Goal: Task Accomplishment & Management: Use online tool/utility

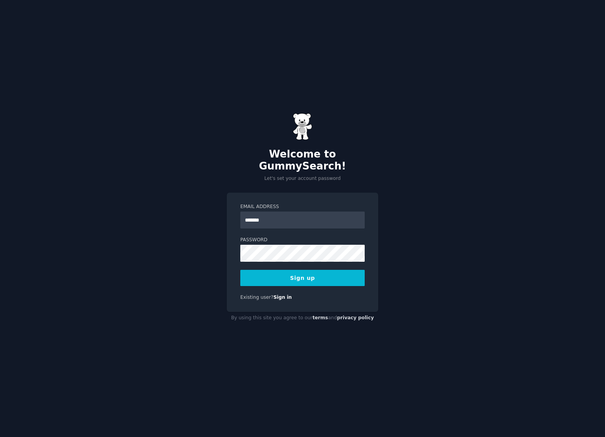
type input "********"
type input "**********"
click at [305, 271] on button "Sign up" at bounding box center [302, 278] width 124 height 16
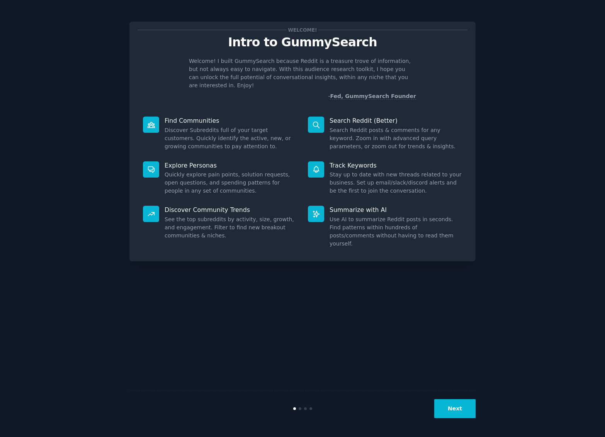
scroll to position [0, 0]
click at [457, 413] on button "Next" at bounding box center [454, 408] width 41 height 19
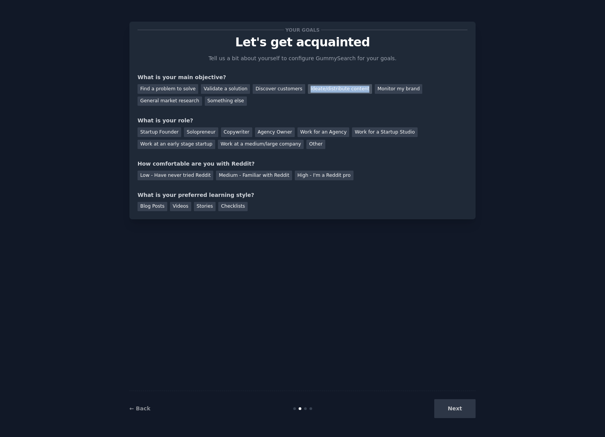
drag, startPoint x: 358, startPoint y: 92, endPoint x: 298, endPoint y: 91, distance: 59.5
click at [308, 91] on div "Ideate/distribute content" at bounding box center [340, 89] width 64 height 10
copy div "Ideate/distribute content"
drag, startPoint x: 258, startPoint y: 107, endPoint x: 191, endPoint y: 111, distance: 67.3
click at [185, 110] on div "Your goals Let's get acquainted Tell us a bit about yourself to configure Gummy…" at bounding box center [302, 120] width 330 height 181
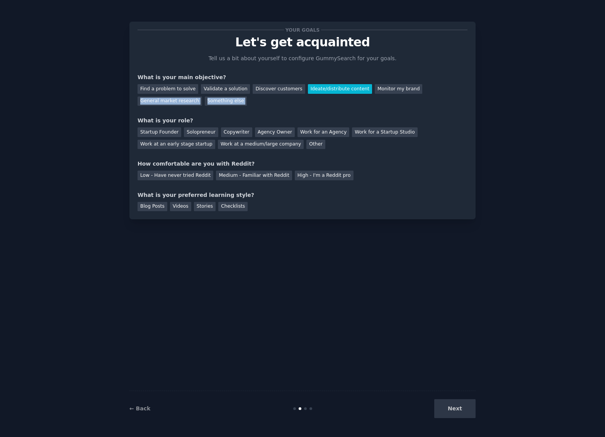
drag, startPoint x: 196, startPoint y: 109, endPoint x: 129, endPoint y: 101, distance: 67.2
click at [129, 101] on div "Your goals Let's get acquainted Tell us a bit about yourself to configure Gummy…" at bounding box center [302, 121] width 346 height 198
copy div "General market research Something else"
click at [341, 90] on div "Ideate/distribute content" at bounding box center [340, 89] width 64 height 10
click at [234, 130] on div "Copywriter" at bounding box center [236, 132] width 31 height 10
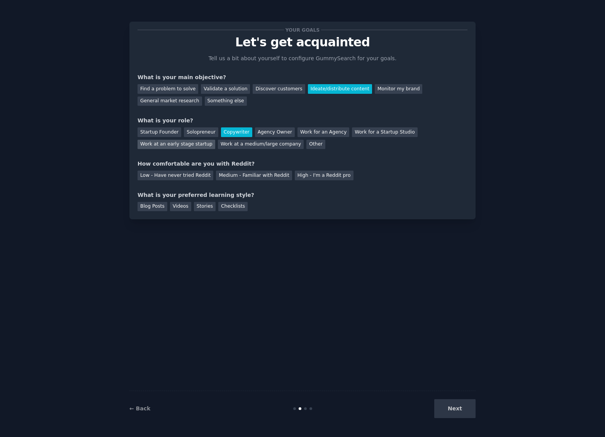
click at [181, 146] on div "Work at an early stage startup" at bounding box center [176, 145] width 78 height 10
click at [235, 130] on div "Copywriter" at bounding box center [236, 132] width 31 height 10
click at [181, 175] on div "Low - Have never tried Reddit" at bounding box center [175, 176] width 76 height 10
click at [456, 410] on div "Next" at bounding box center [417, 408] width 115 height 19
click at [153, 206] on div "Blog Posts" at bounding box center [152, 207] width 30 height 10
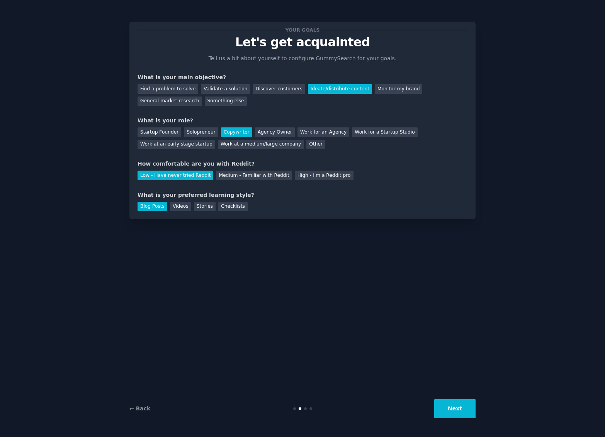
click at [455, 407] on button "Next" at bounding box center [454, 408] width 41 height 19
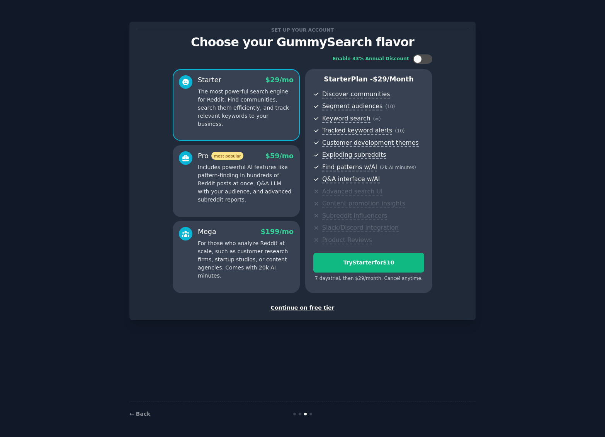
click at [300, 305] on div "Continue on free tier" at bounding box center [302, 308] width 330 height 8
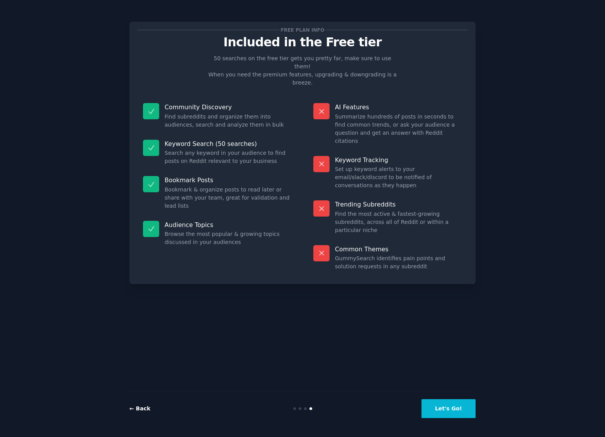
click at [142, 410] on link "← Back" at bounding box center [139, 408] width 21 height 6
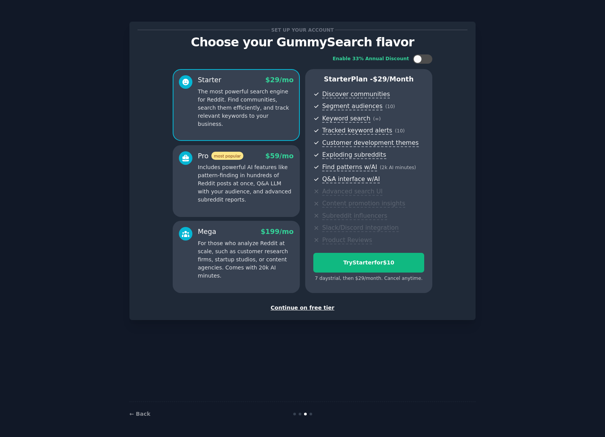
click at [255, 182] on p "Includes powerful AI features like pattern-finding in hundreds of Reddit posts …" at bounding box center [246, 183] width 96 height 41
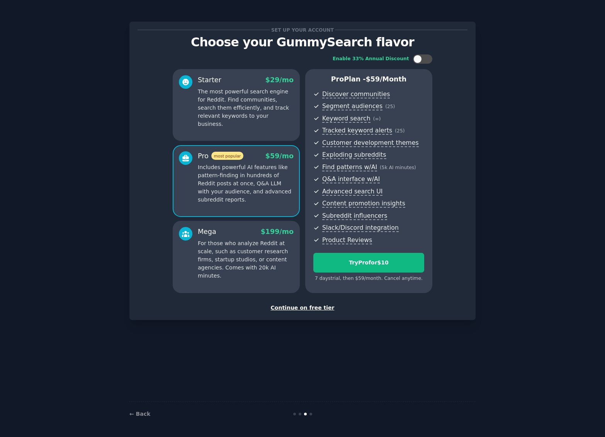
click at [263, 251] on p "For those who analyze Reddit at scale, such as customer research firms, startup…" at bounding box center [246, 259] width 96 height 41
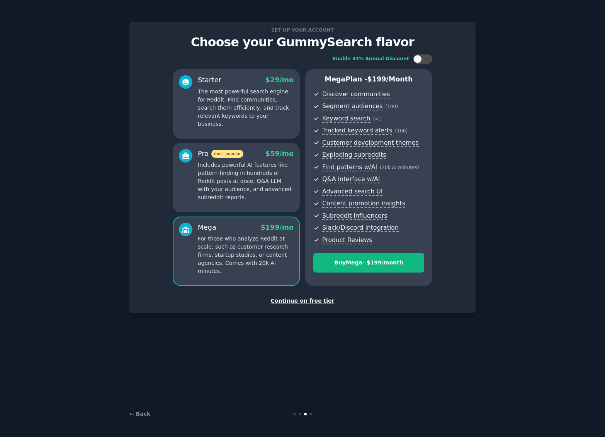
click at [248, 167] on p "Includes powerful AI features like pattern-finding in hundreds of Reddit posts …" at bounding box center [246, 181] width 96 height 41
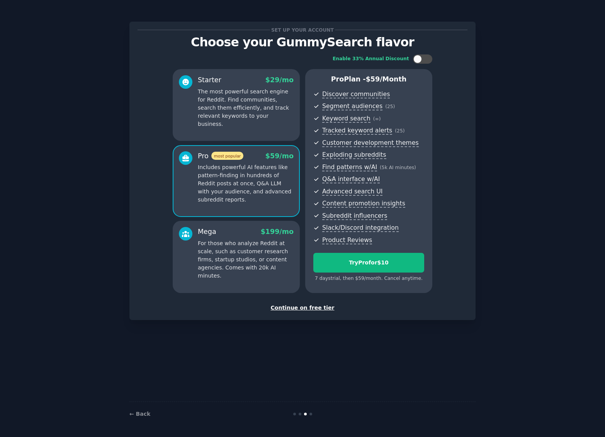
click at [234, 112] on p "The most powerful search engine for Reddit. Find communities, search them effic…" at bounding box center [246, 108] width 96 height 41
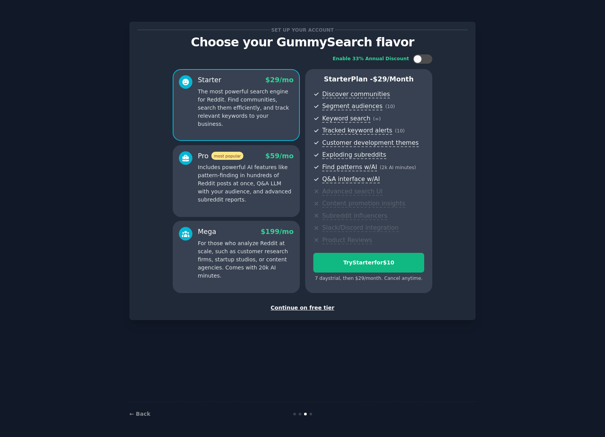
click at [297, 305] on div "Continue on free tier" at bounding box center [302, 308] width 330 height 8
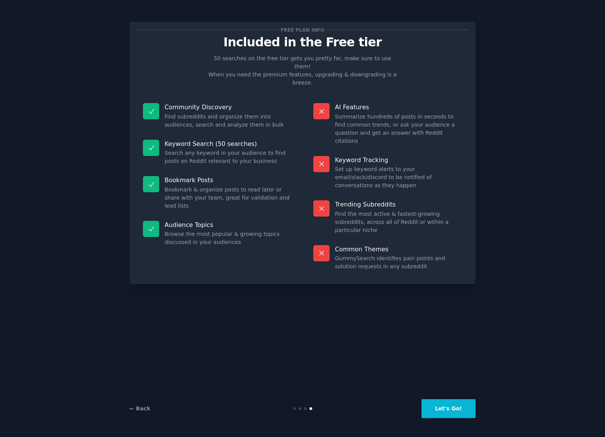
click at [449, 409] on button "Let's Go!" at bounding box center [448, 408] width 54 height 19
click at [454, 408] on button "Let's Go!" at bounding box center [448, 408] width 54 height 19
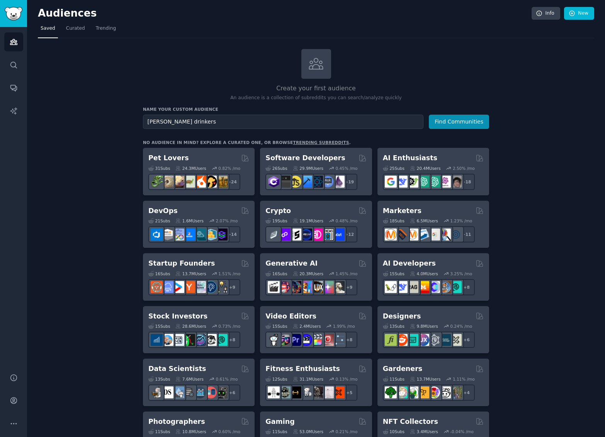
click at [156, 121] on input "[PERSON_NAME] drinkers" at bounding box center [283, 122] width 280 height 14
click at [169, 122] on input "Wine drinkers" at bounding box center [283, 122] width 280 height 14
type input "Wine"
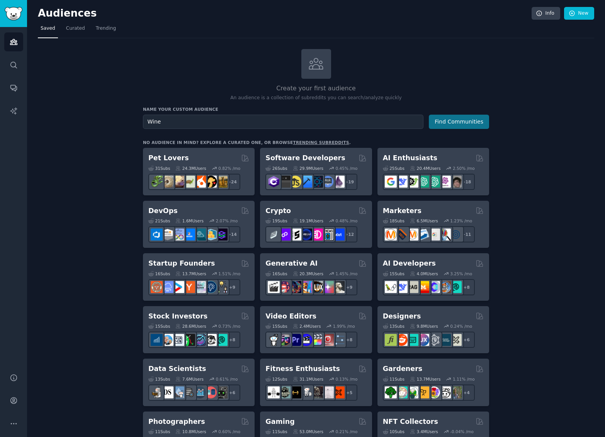
click at [469, 123] on button "Find Communities" at bounding box center [459, 122] width 60 height 14
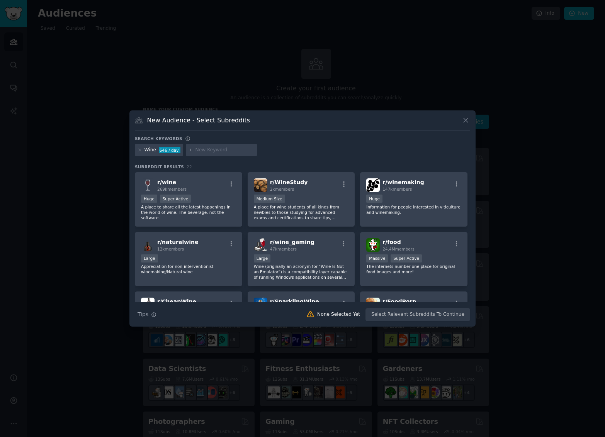
click at [234, 146] on div at bounding box center [221, 150] width 71 height 12
click at [235, 149] on input "text" at bounding box center [224, 150] width 59 height 7
type input "[PERSON_NAME]"
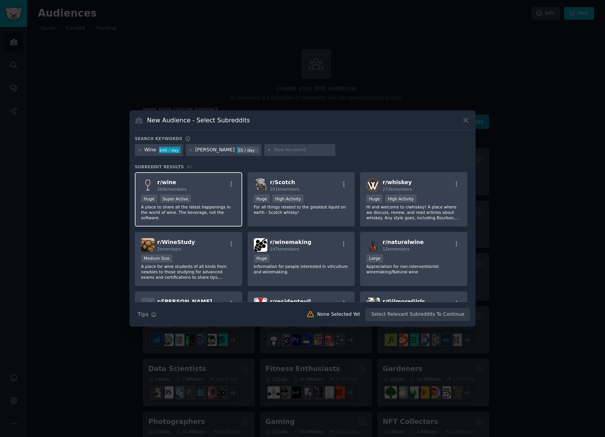
click at [214, 204] on p "A place to share all the latest happenings in the world of wine. The beverage, …" at bounding box center [188, 212] width 95 height 16
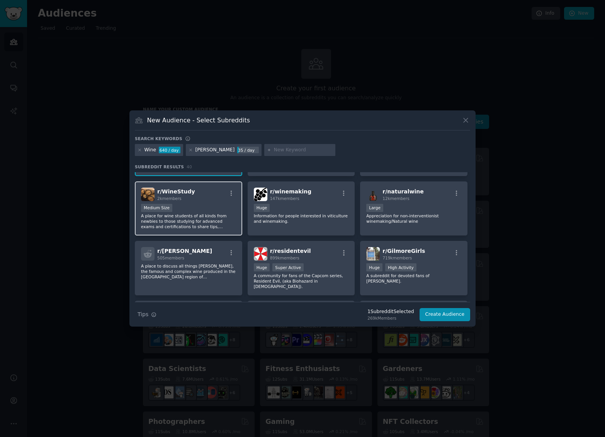
scroll to position [54, 0]
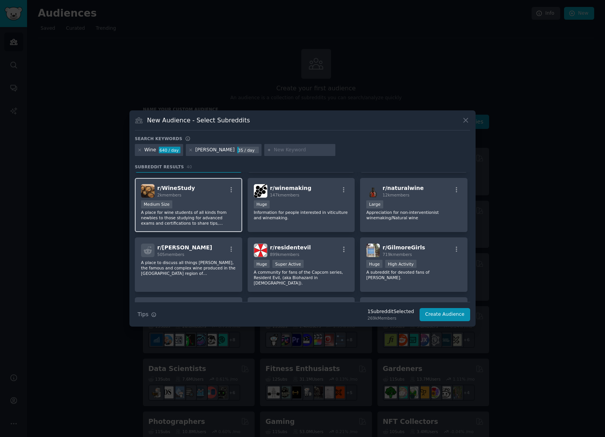
click at [192, 208] on div "Medium Size" at bounding box center [188, 205] width 95 height 10
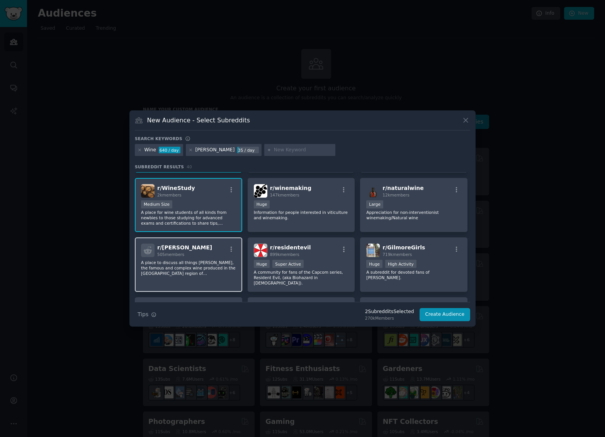
click at [198, 263] on p "A place to discuss all things [PERSON_NAME], the famous and complex wine produc…" at bounding box center [188, 268] width 95 height 16
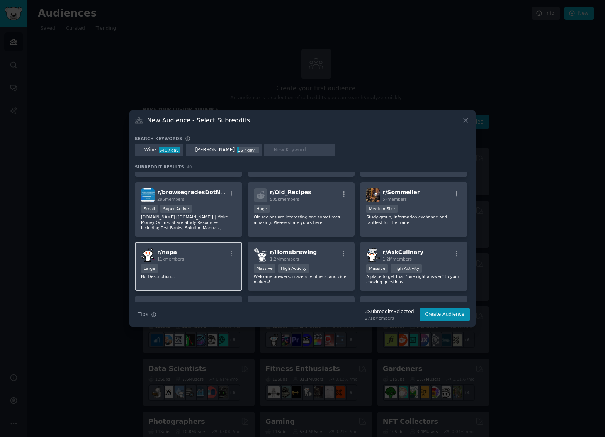
scroll to position [470, 0]
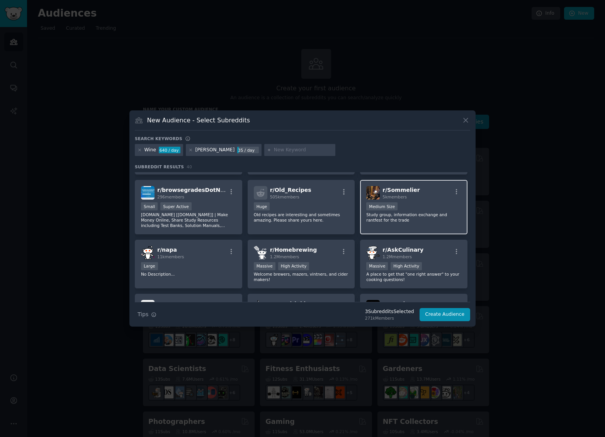
click at [426, 203] on div "Medium Size" at bounding box center [413, 207] width 95 height 10
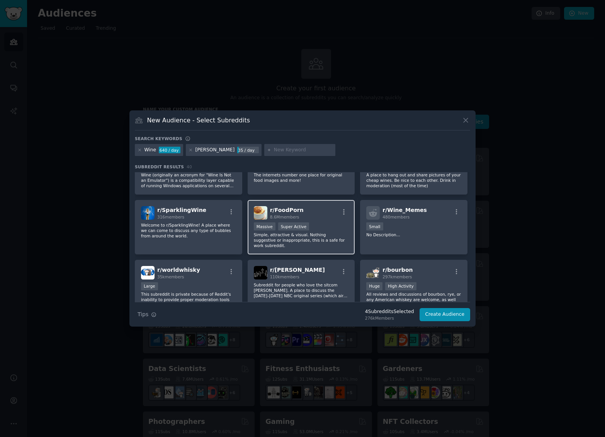
scroll to position [207, 0]
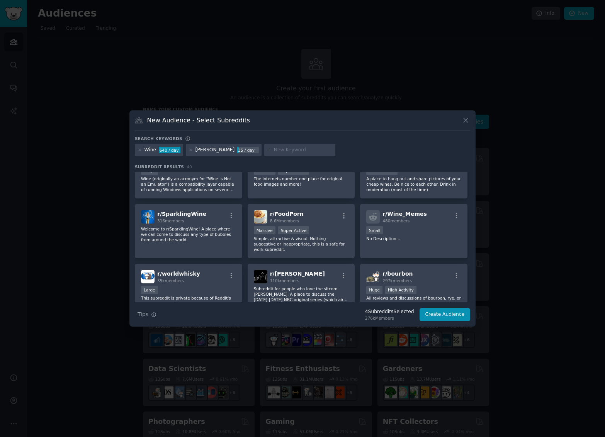
click at [276, 149] on input "text" at bounding box center [303, 150] width 59 height 7
type input "jerez"
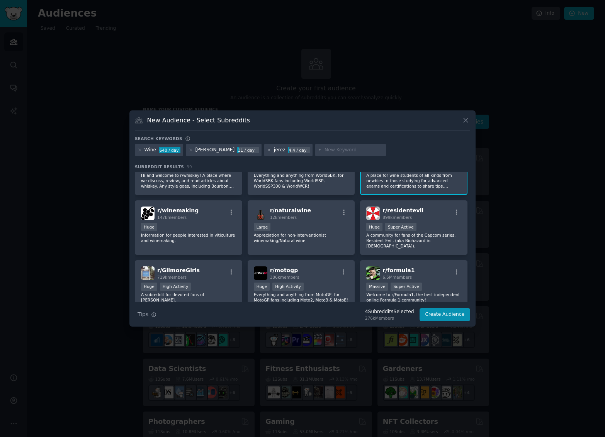
scroll to position [95, 0]
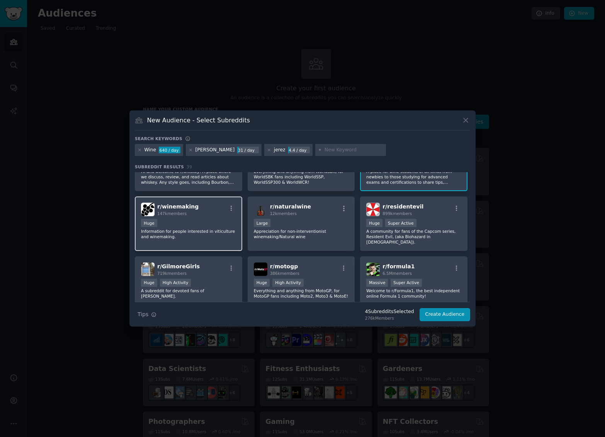
click at [183, 219] on div "Huge" at bounding box center [188, 224] width 95 height 10
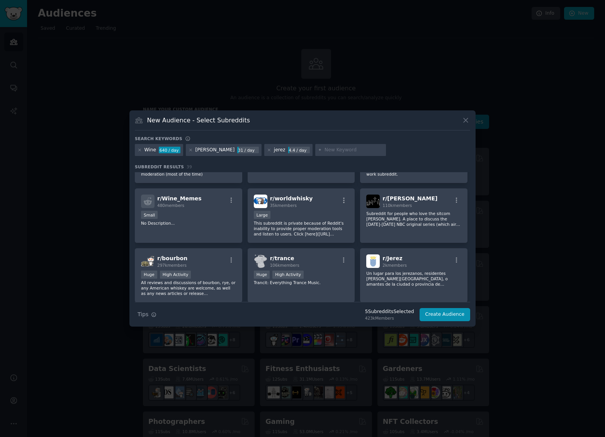
scroll to position [338, 0]
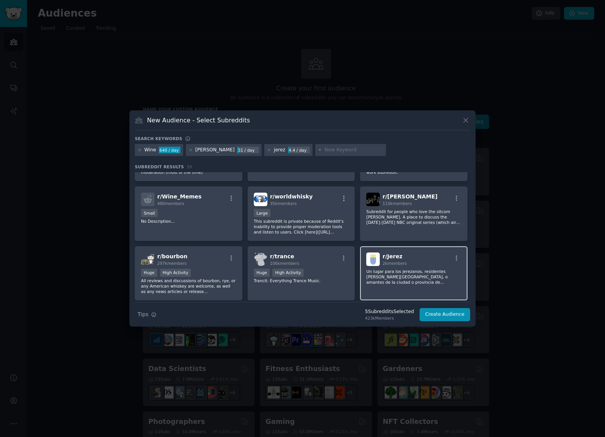
click at [423, 269] on p "Un lugar para los jerezanos, residentes [PERSON_NAME][GEOGRAPHIC_DATA], o amant…" at bounding box center [413, 277] width 95 height 16
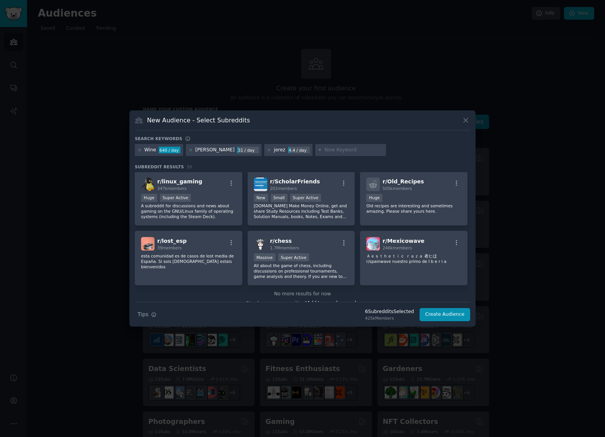
scroll to position [651, 0]
click at [445, 313] on button "Create Audience" at bounding box center [444, 314] width 51 height 13
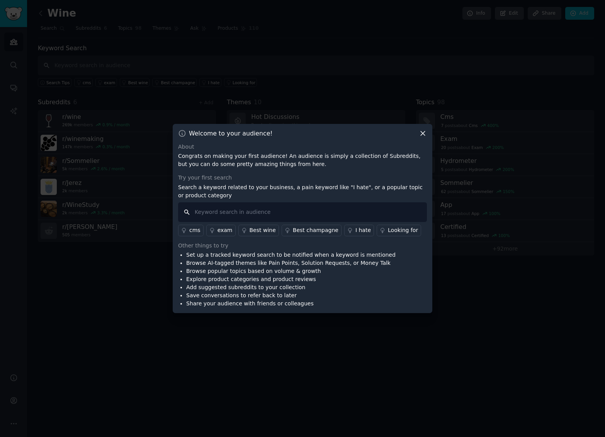
click at [297, 212] on input "text" at bounding box center [302, 212] width 249 height 20
type input "why"
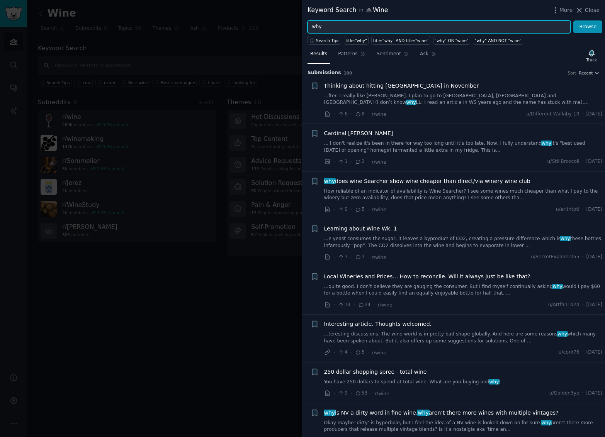
click at [341, 24] on input "why" at bounding box center [438, 26] width 263 height 13
type input "why [PERSON_NAME]"
click at [588, 27] on button "Browse" at bounding box center [587, 26] width 29 height 13
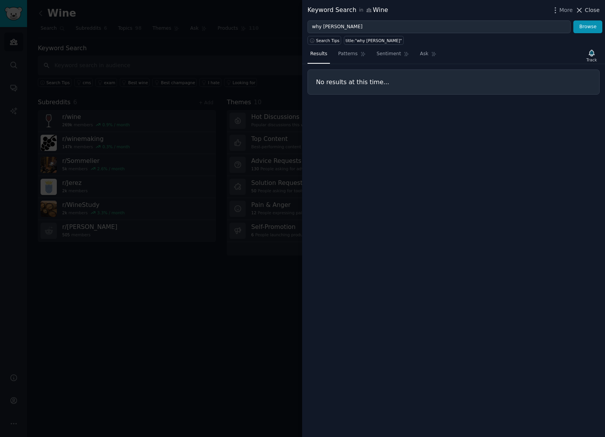
click at [582, 10] on icon at bounding box center [579, 10] width 8 height 8
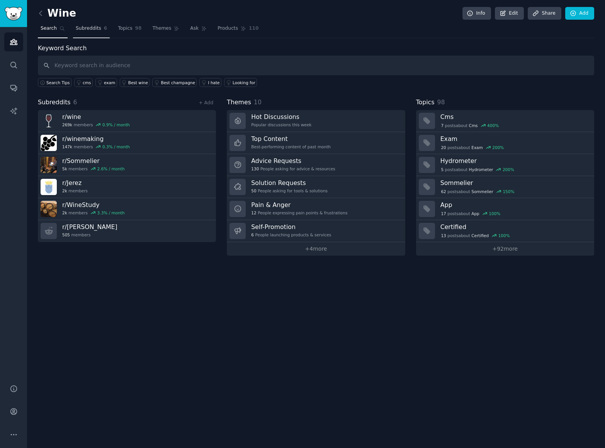
click at [91, 29] on span "Subreddits" at bounding box center [88, 28] width 25 height 7
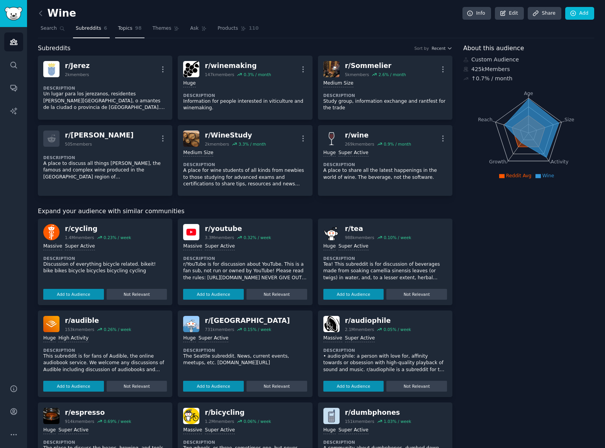
click at [132, 31] on link "Topics 98" at bounding box center [129, 30] width 29 height 16
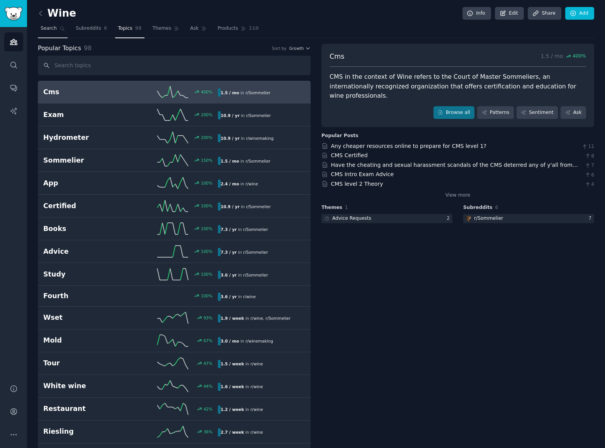
click at [44, 28] on span "Search" at bounding box center [49, 28] width 16 height 7
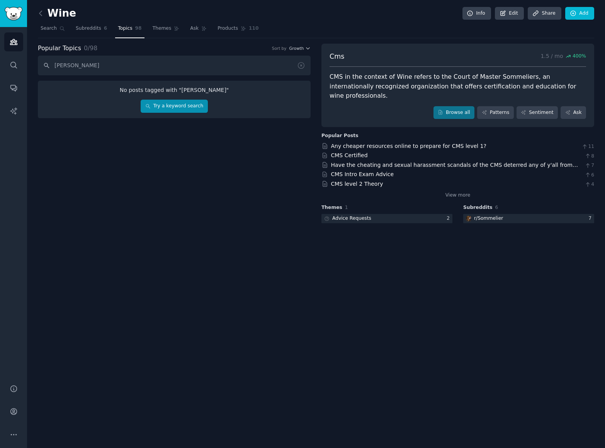
type input "[PERSON_NAME]"
click at [166, 107] on link "Try a keyword search" at bounding box center [174, 106] width 67 height 13
